Goal: Navigation & Orientation: Find specific page/section

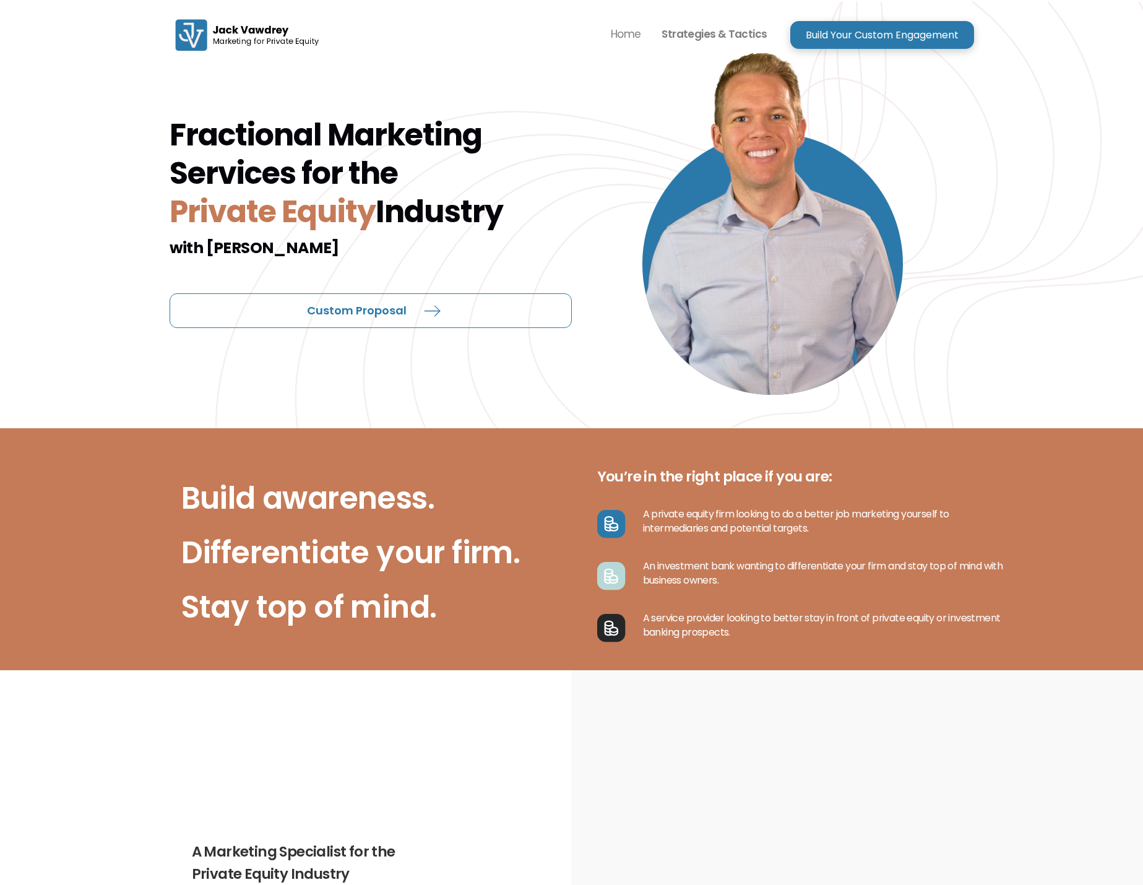
click at [719, 37] on p "Strategies & Tactics" at bounding box center [714, 34] width 105 height 19
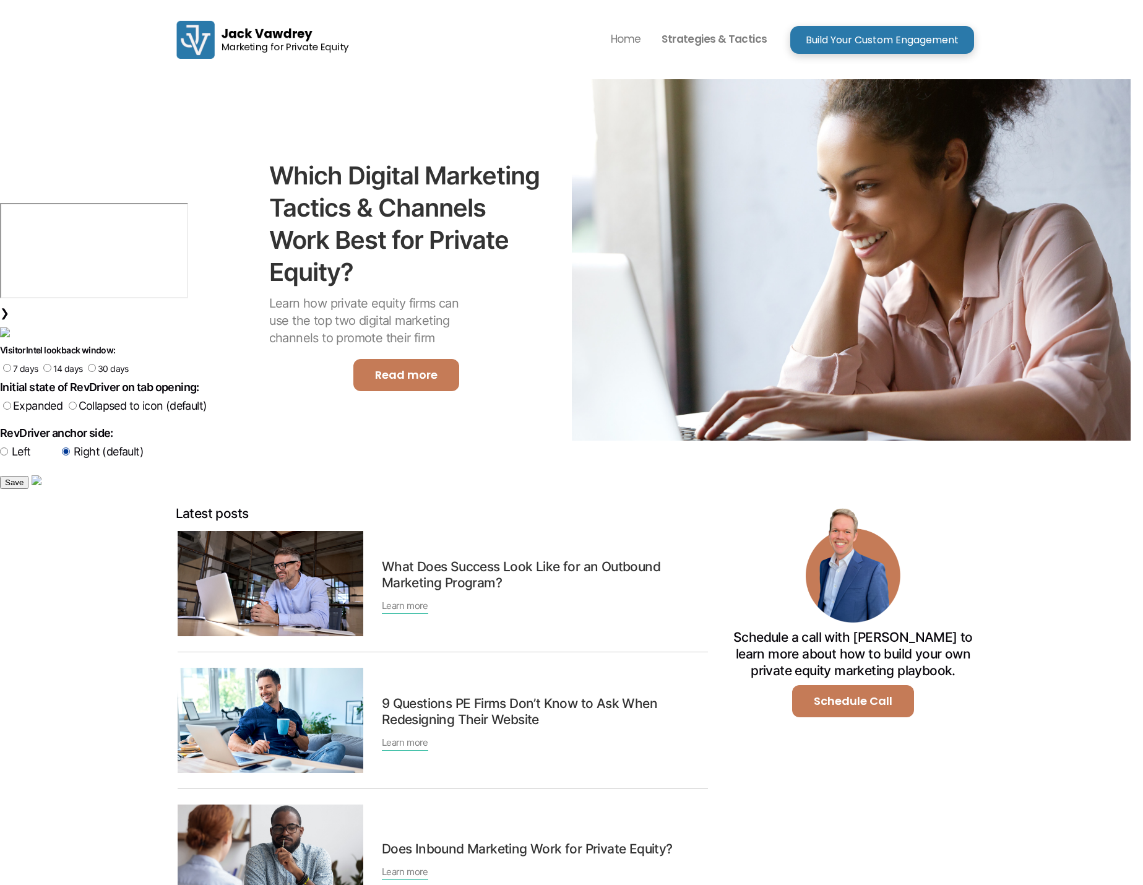
click at [719, 32] on p "Strategies & Tactics" at bounding box center [714, 39] width 105 height 19
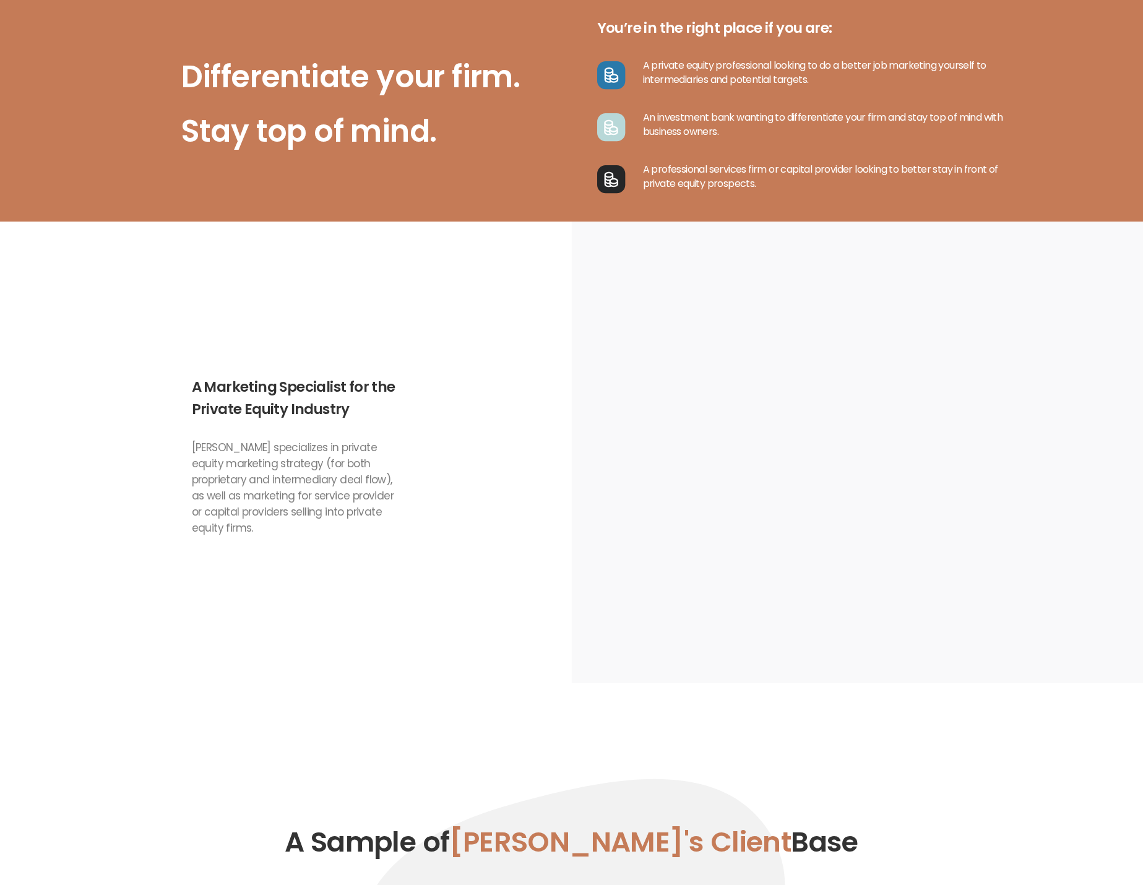
scroll to position [329, 0]
